Goal: Transaction & Acquisition: Subscribe to service/newsletter

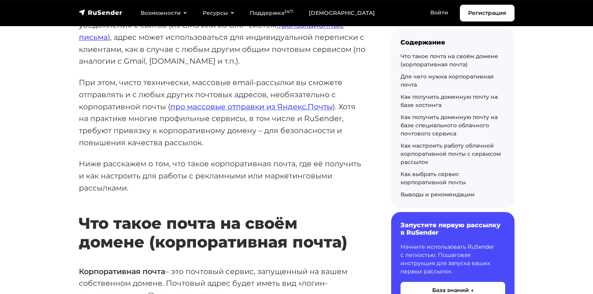
scroll to position [300, 0]
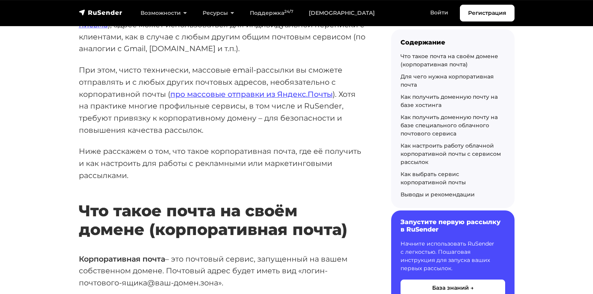
click at [419, 229] on h6 "Запустите первую рассылку в RuSender" at bounding box center [452, 225] width 105 height 15
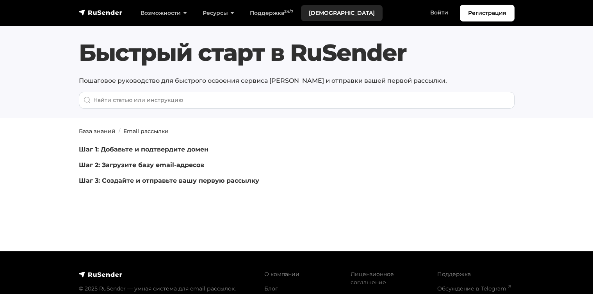
click at [309, 8] on link "[DEMOGRAPHIC_DATA]" at bounding box center [342, 13] width 82 height 16
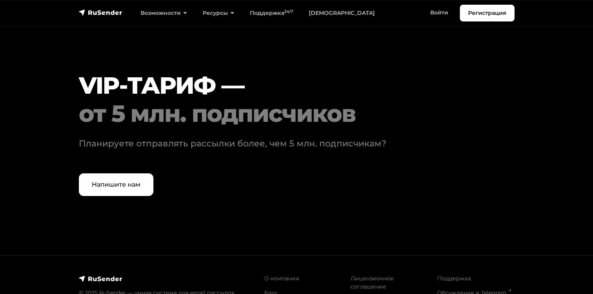
scroll to position [2467, 0]
